Goal: Transaction & Acquisition: Download file/media

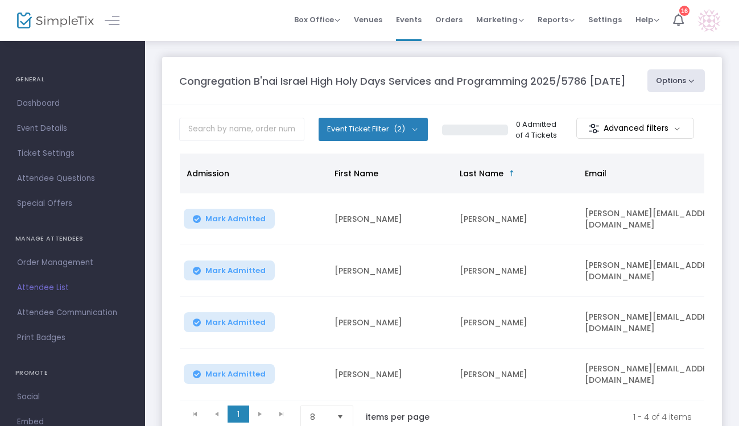
click at [685, 80] on button "Options" at bounding box center [677, 80] width 58 height 23
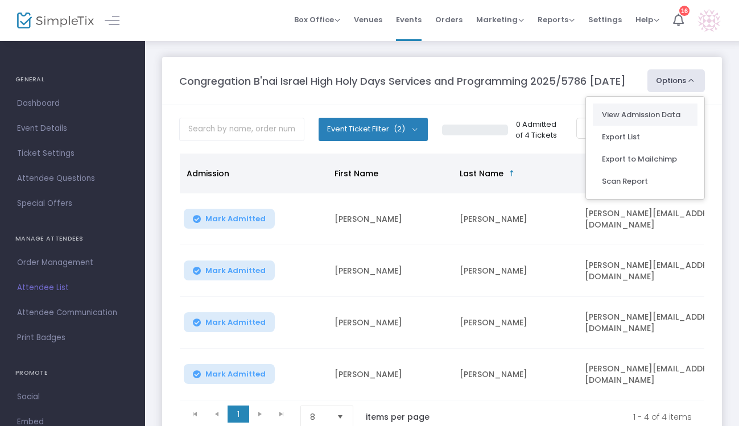
click at [659, 113] on link "View Admission Data" at bounding box center [645, 114] width 87 height 11
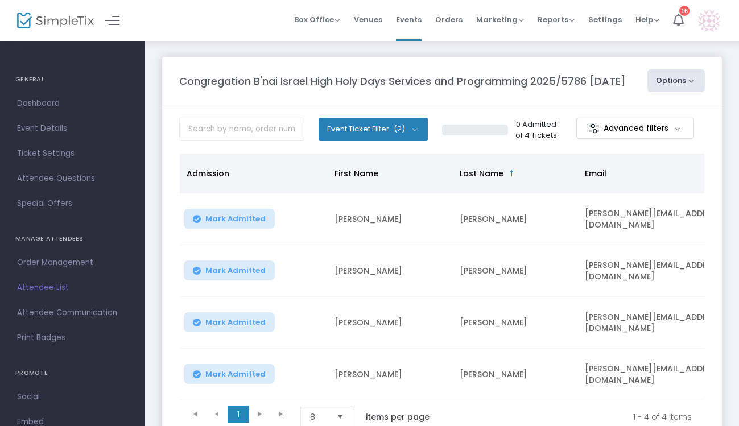
click at [666, 77] on button "Options" at bounding box center [677, 80] width 58 height 23
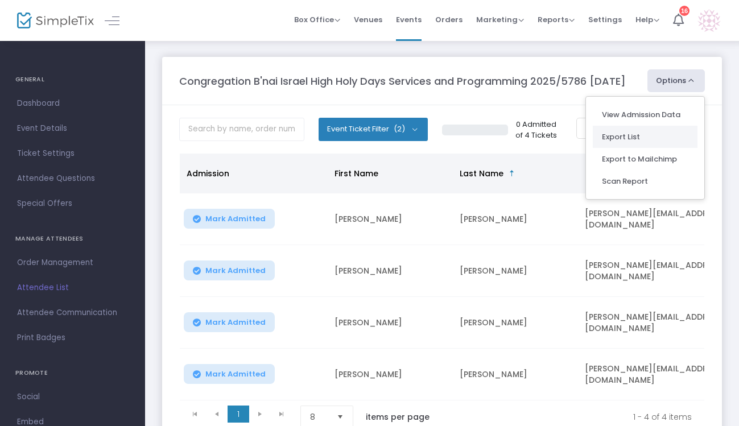
click at [626, 140] on li "Export List" at bounding box center [645, 137] width 105 height 22
radio input "false"
radio input "true"
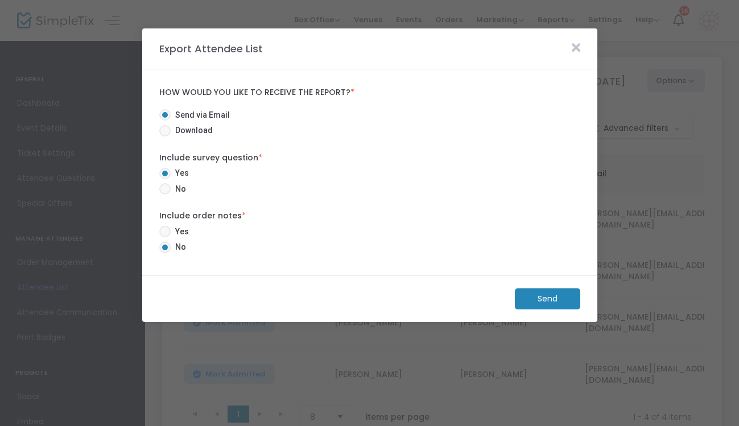
click at [545, 301] on m-button "Send" at bounding box center [547, 299] width 65 height 21
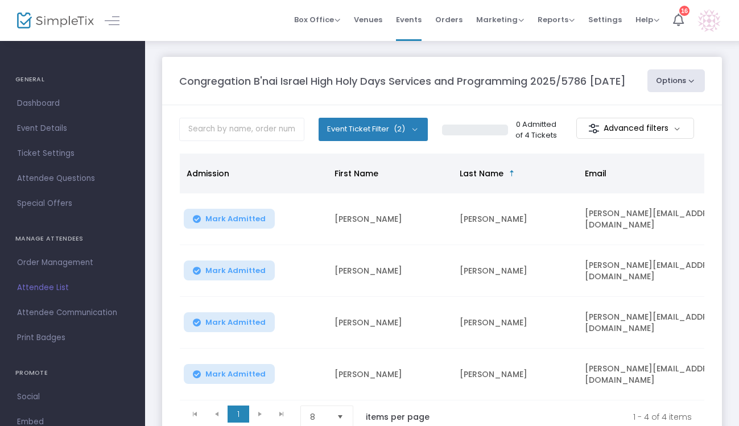
click at [660, 133] on m-button "Advanced filters" at bounding box center [636, 128] width 118 height 21
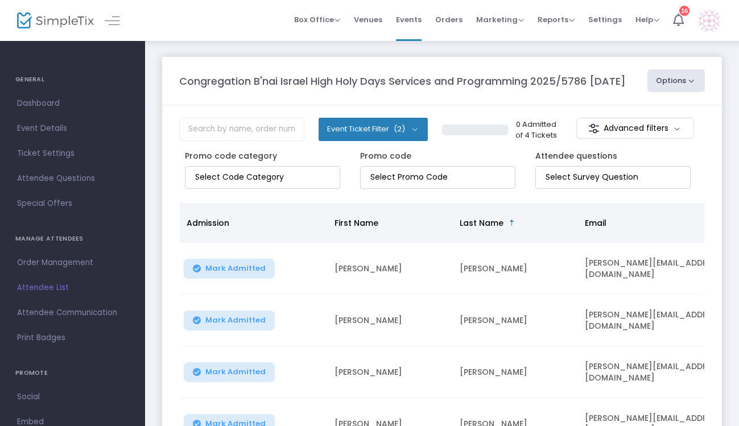
click at [677, 129] on m-button "Advanced filters" at bounding box center [636, 128] width 118 height 21
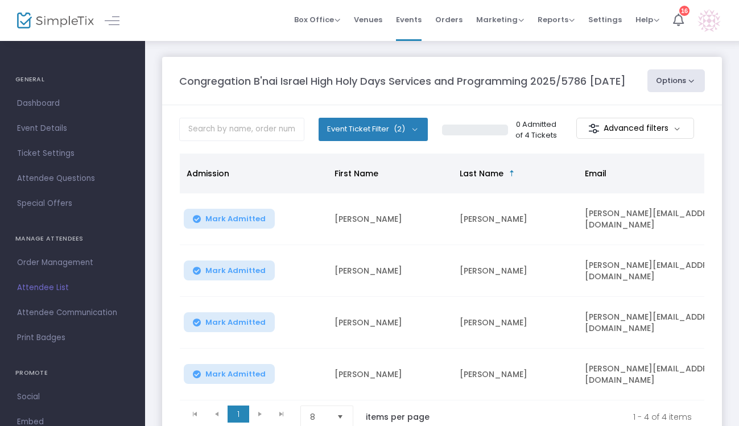
click at [677, 129] on m-button "Advanced filters" at bounding box center [636, 128] width 118 height 21
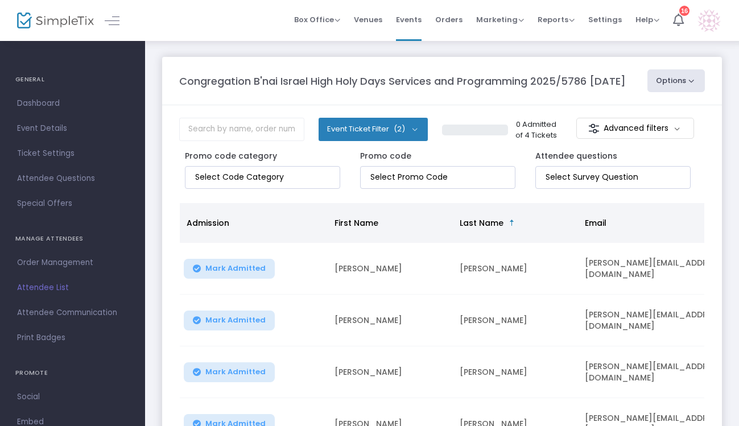
click at [677, 129] on m-button "Advanced filters" at bounding box center [636, 128] width 118 height 21
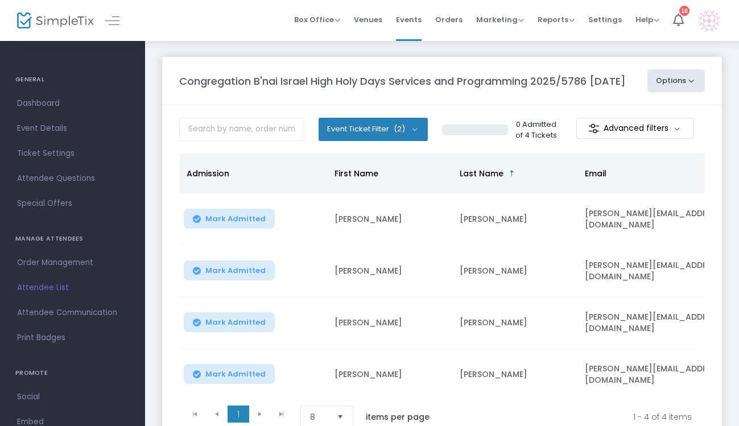
click at [677, 129] on m-button "Advanced filters" at bounding box center [636, 128] width 118 height 21
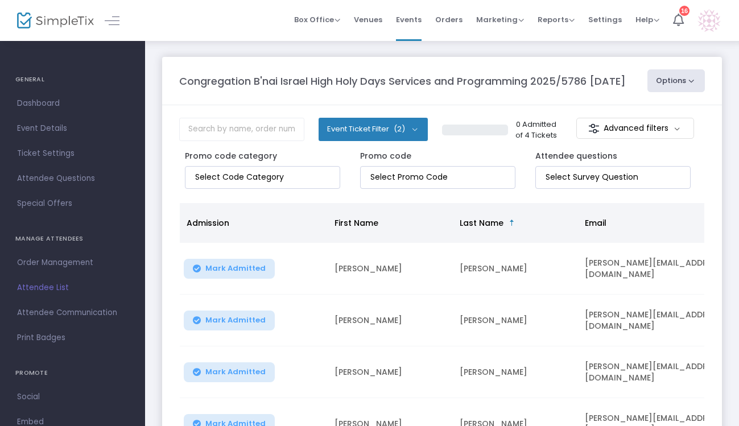
click at [694, 83] on button "Options" at bounding box center [677, 80] width 58 height 23
click at [622, 139] on li "Export List" at bounding box center [645, 137] width 105 height 22
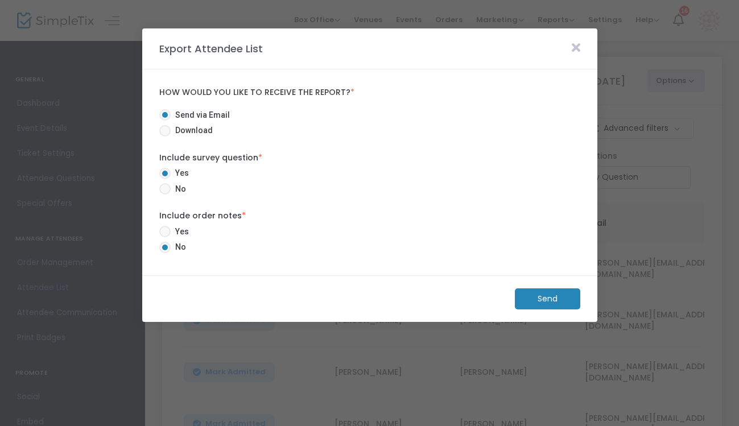
click at [169, 132] on span at bounding box center [164, 130] width 11 height 11
click at [165, 137] on input "Download" at bounding box center [165, 137] width 1 height 1
radio input "true"
click at [541, 298] on m-button "Download" at bounding box center [538, 299] width 85 height 21
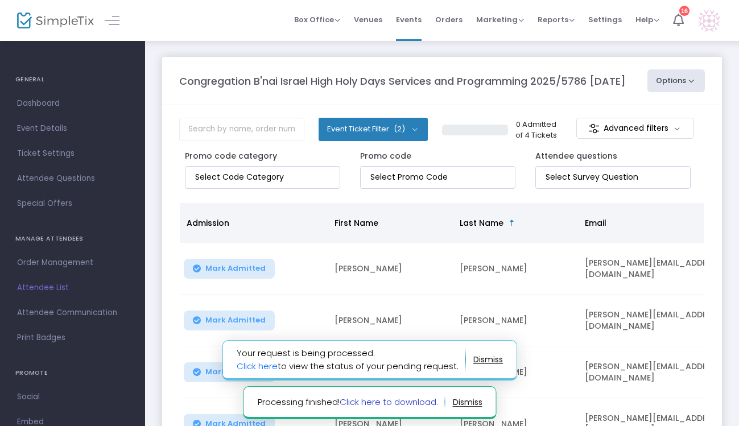
click at [402, 403] on link "Click here to download." at bounding box center [388, 402] width 98 height 12
